Goal: Task Accomplishment & Management: Complete application form

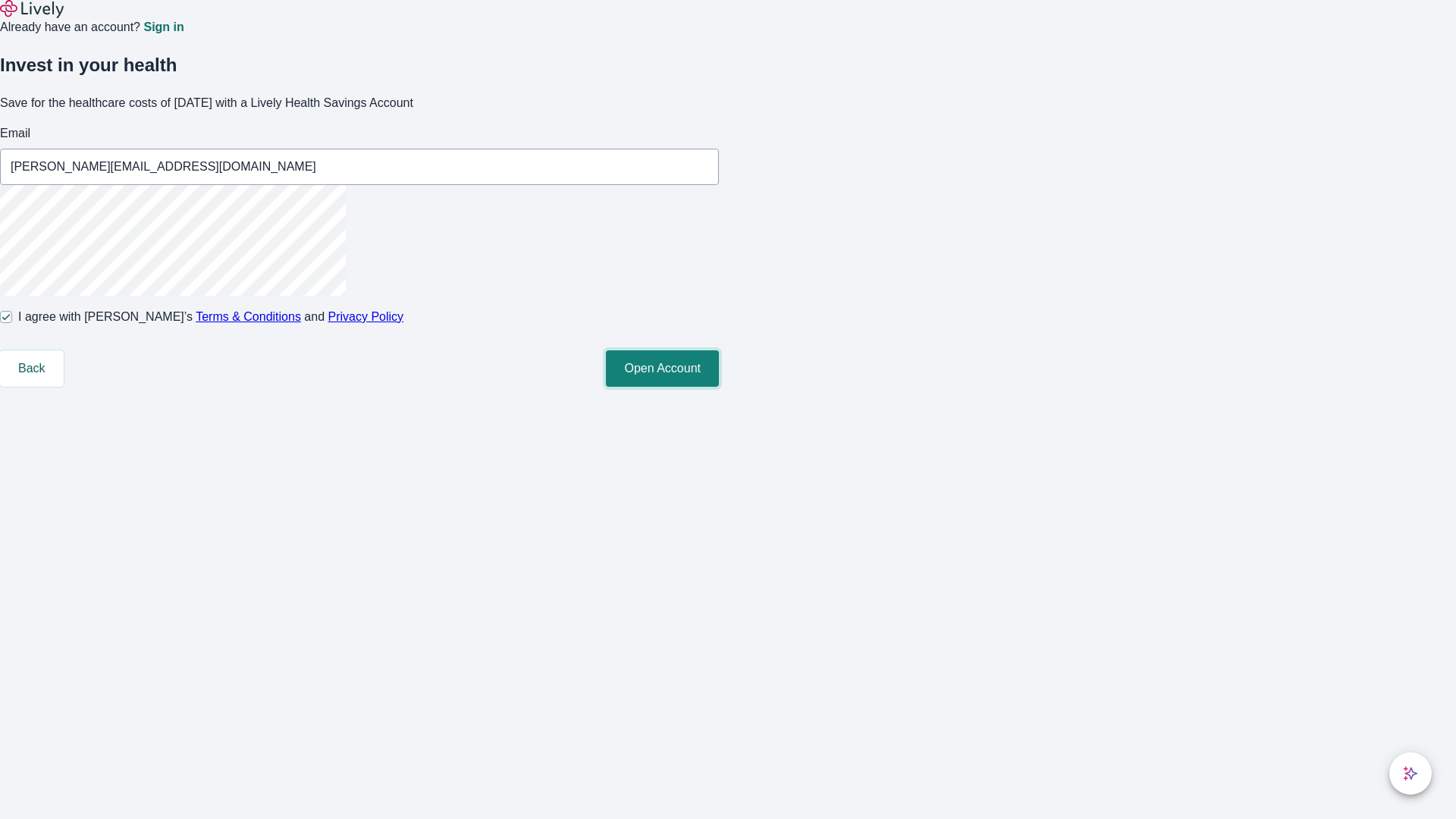
click at [719, 387] on button "Open Account" at bounding box center [662, 368] width 113 height 36
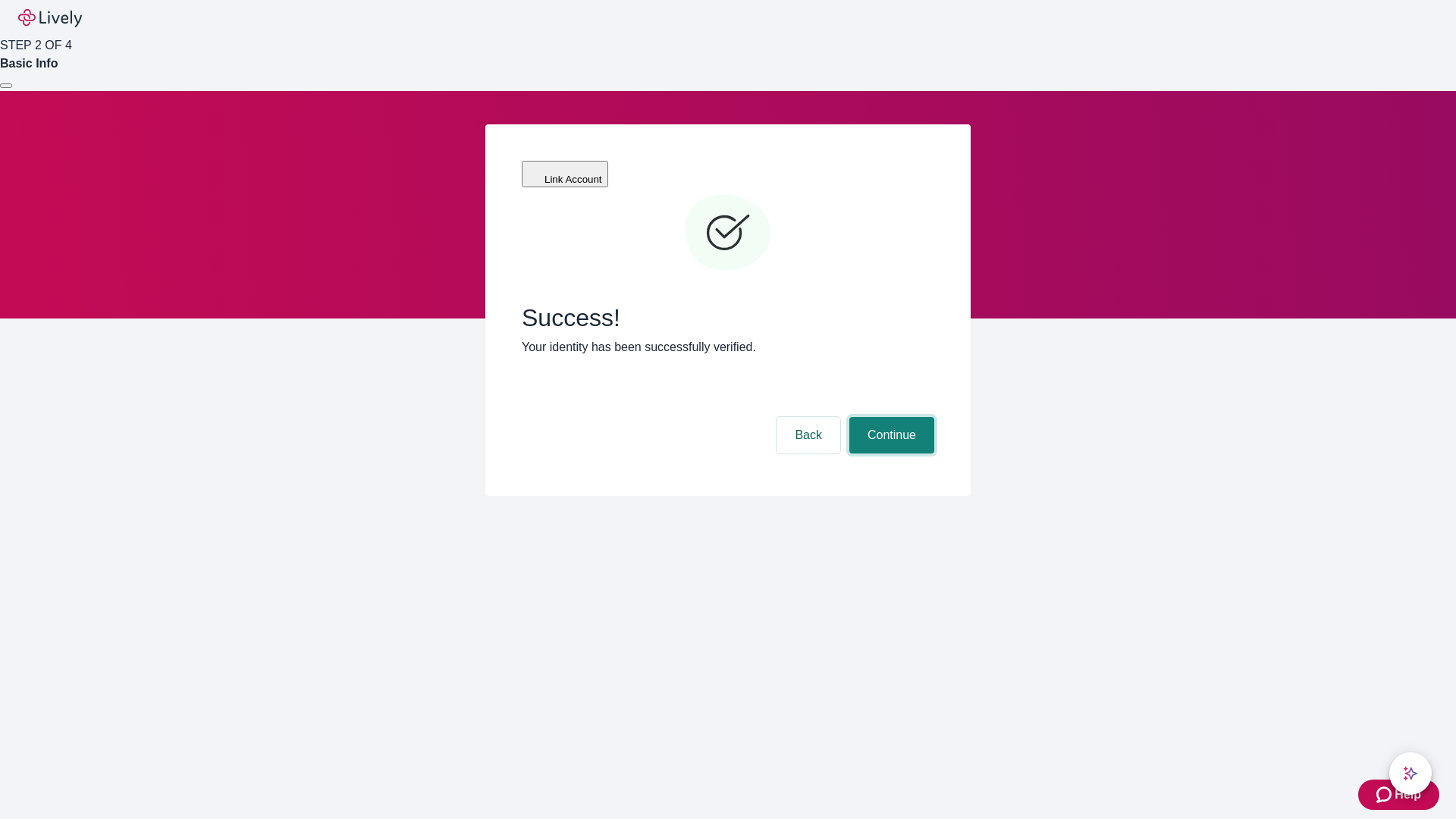
click at [889, 417] on button "Continue" at bounding box center [892, 435] width 85 height 36
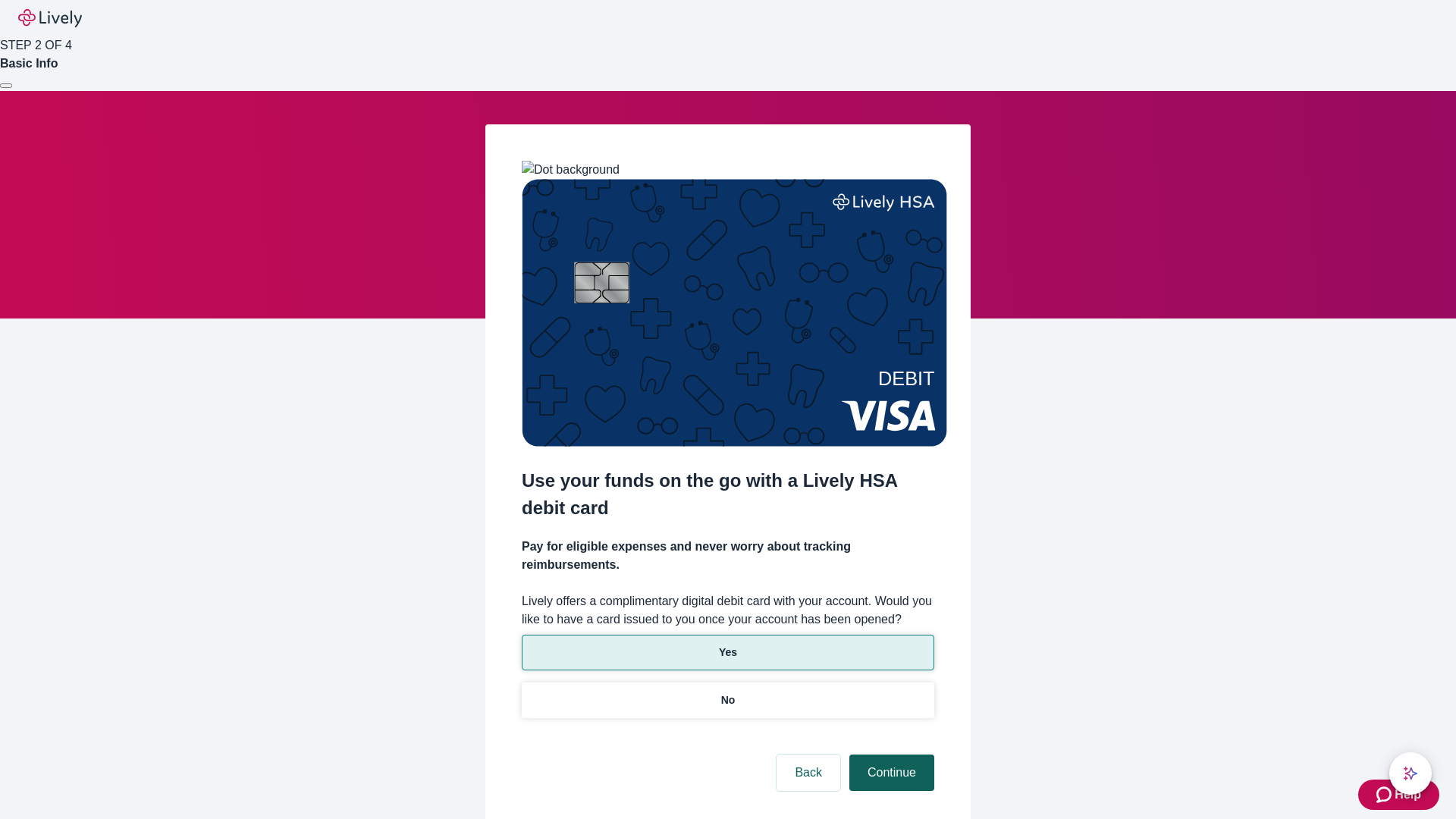
click at [727, 692] on p "No" at bounding box center [728, 700] width 14 height 16
click at [889, 754] on button "Continue" at bounding box center [892, 772] width 85 height 36
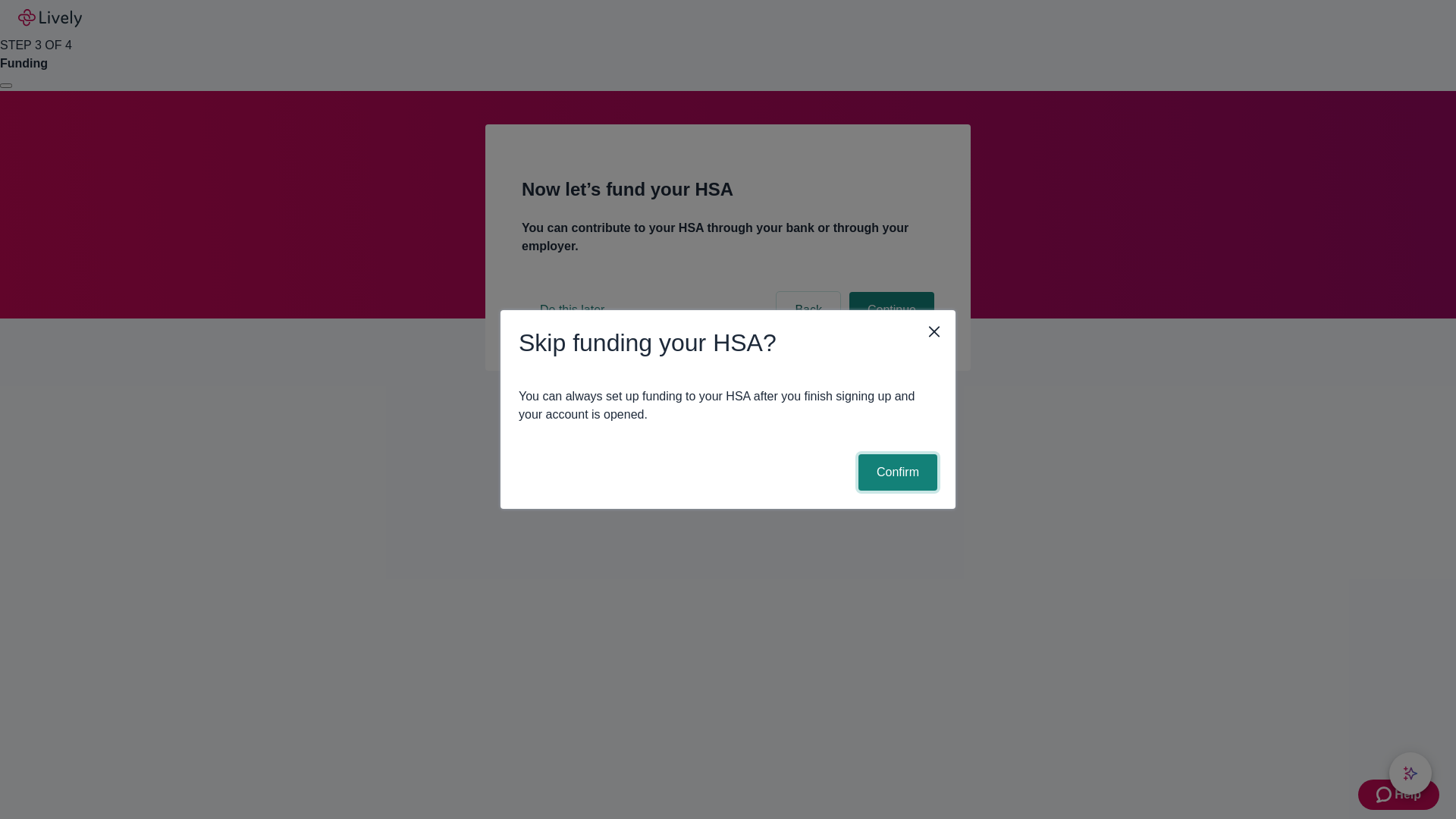
click at [896, 473] on button "Confirm" at bounding box center [898, 472] width 79 height 36
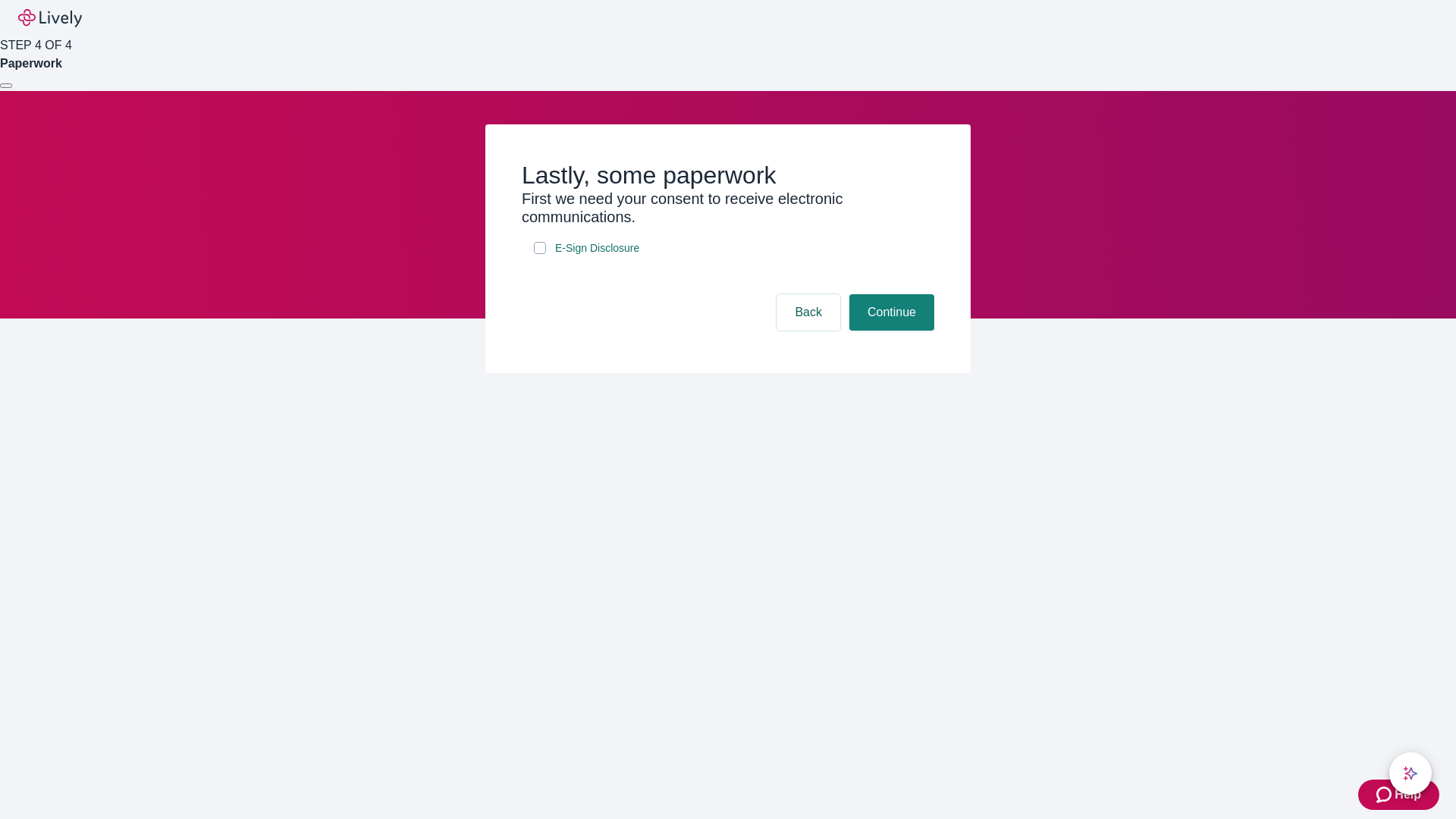
click at [540, 254] on input "E-Sign Disclosure" at bounding box center [539, 248] width 12 height 12
checkbox input "true"
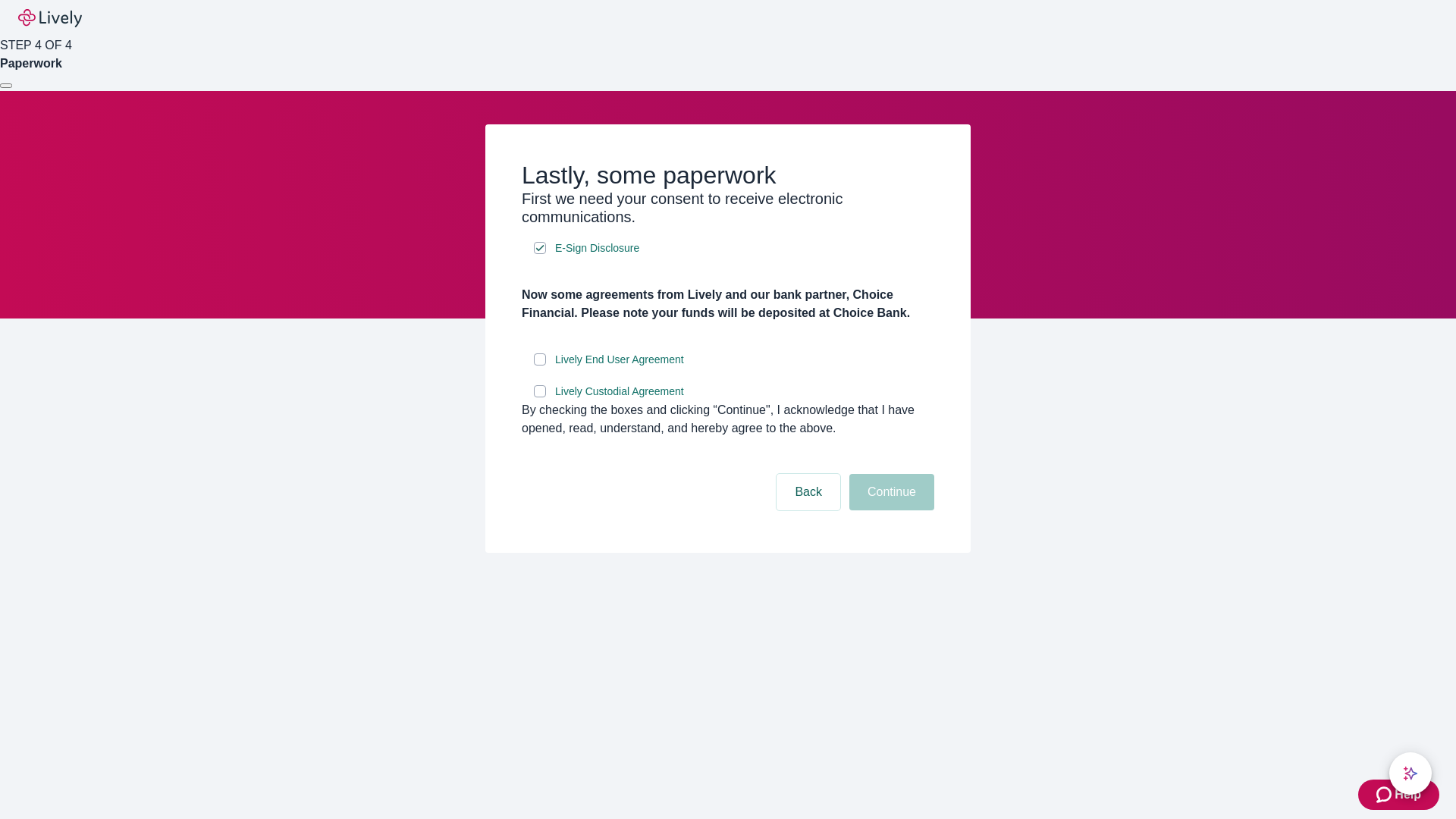
click at [540, 366] on input "Lively End User Agreement" at bounding box center [539, 359] width 12 height 12
checkbox input "true"
click at [540, 397] on input "Lively Custodial Agreement" at bounding box center [539, 391] width 12 height 12
checkbox input "true"
click at [889, 510] on button "Continue" at bounding box center [892, 491] width 85 height 36
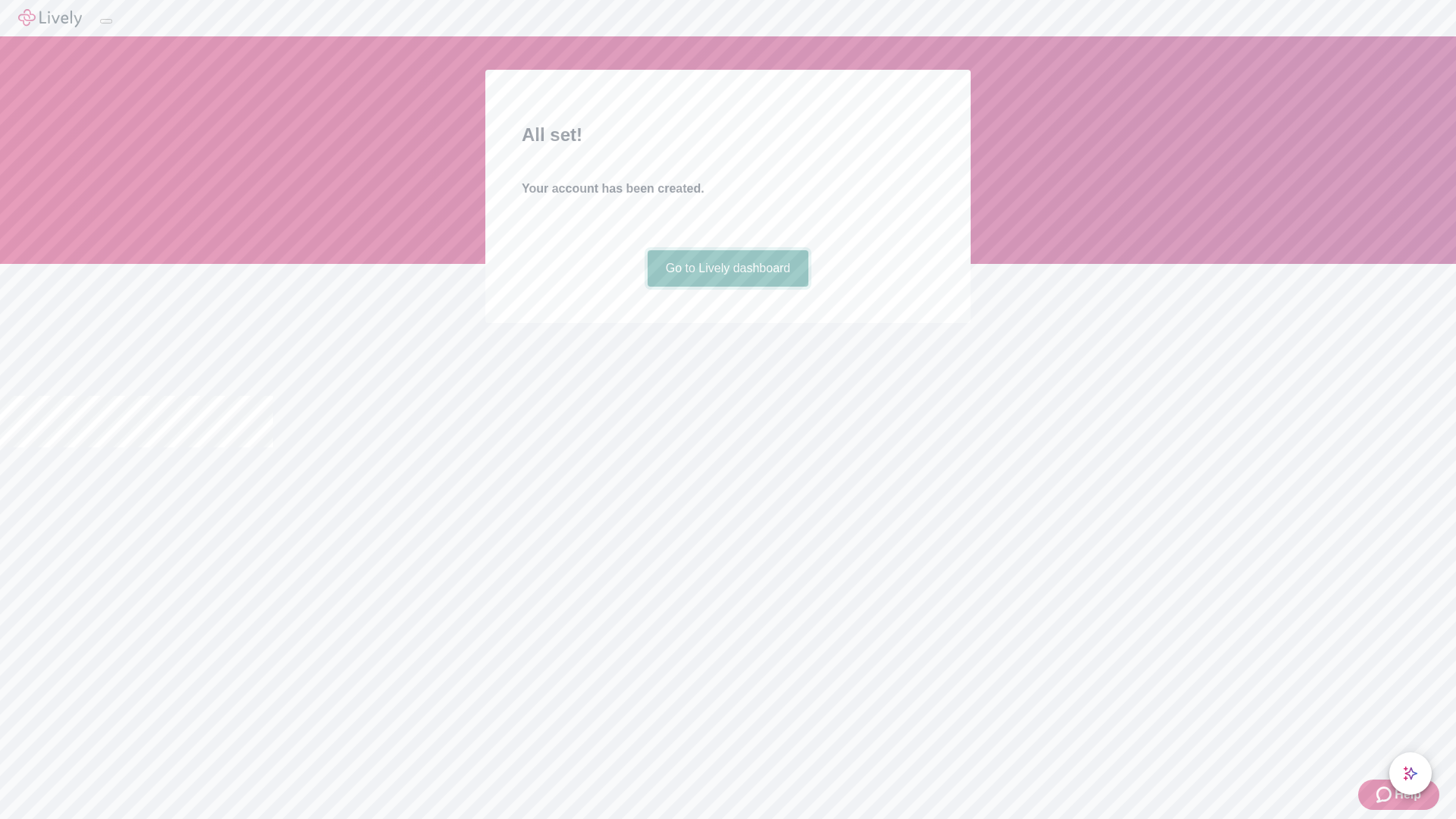
click at [727, 287] on link "Go to Lively dashboard" at bounding box center [728, 268] width 162 height 36
